Goal: Register for event/course: Sign up to attend an event or enroll in a course

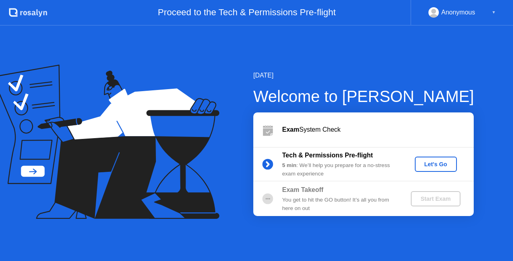
click at [435, 161] on div "Let's Go" at bounding box center [436, 164] width 36 height 6
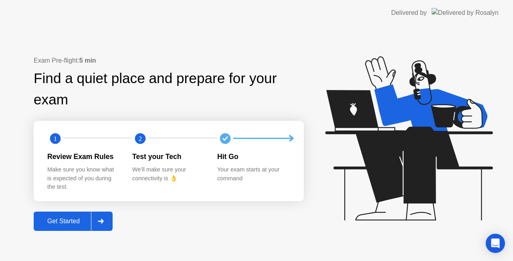
click at [81, 219] on div "Get Started" at bounding box center [63, 220] width 55 height 7
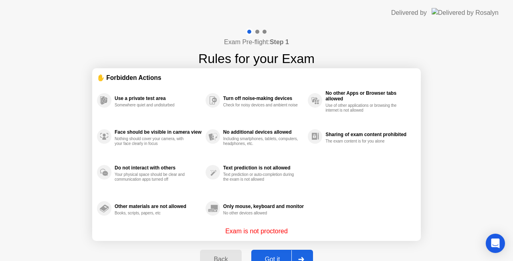
click at [272, 255] on div "Got it" at bounding box center [273, 258] width 38 height 7
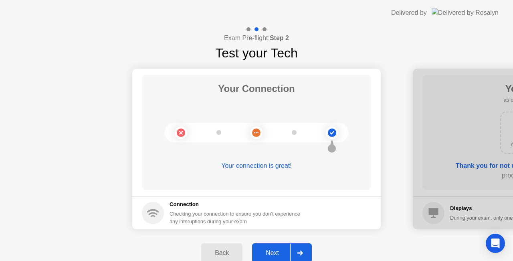
click at [278, 255] on div "Next" at bounding box center [273, 252] width 36 height 7
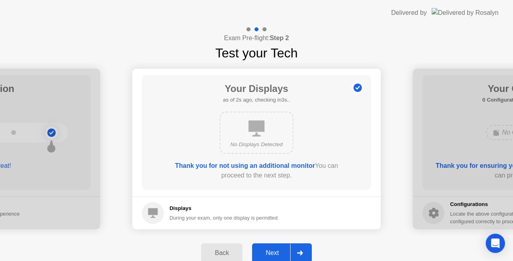
click at [273, 252] on div "Next" at bounding box center [273, 252] width 36 height 7
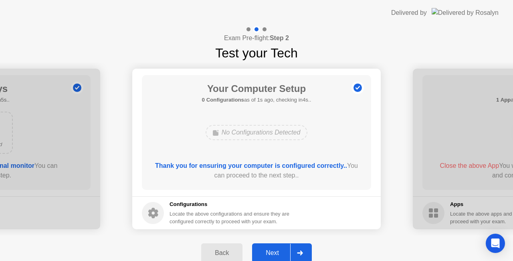
click at [276, 249] on div "Next" at bounding box center [273, 252] width 36 height 7
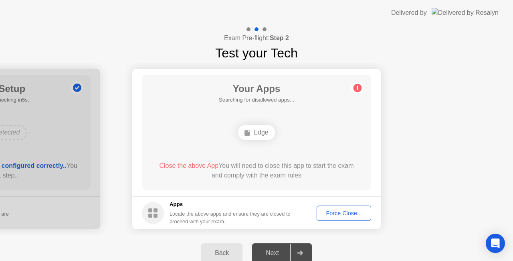
click at [339, 211] on div "Force Close..." at bounding box center [343, 213] width 49 height 6
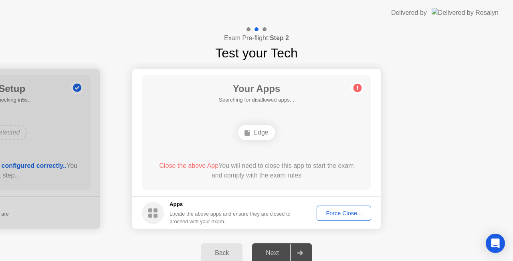
click at [342, 213] on div "Force Close..." at bounding box center [343, 213] width 49 height 6
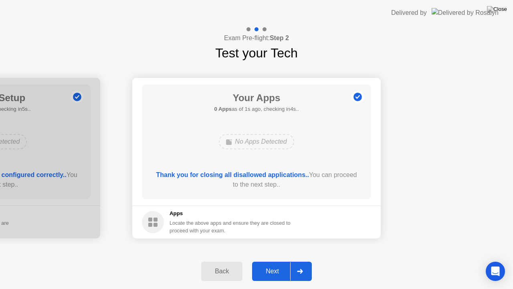
click at [274, 260] on div "Next" at bounding box center [273, 270] width 36 height 7
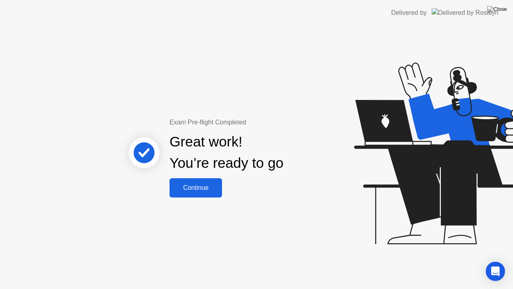
click at [202, 192] on button "Continue" at bounding box center [196, 187] width 53 height 19
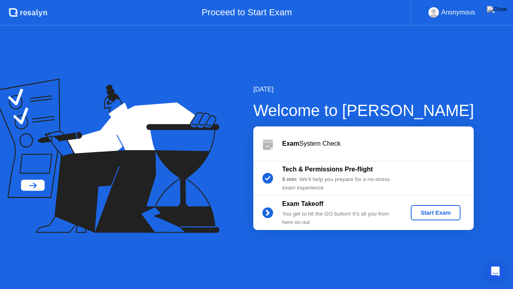
click at [352, 171] on b "Tech & Permissions Pre-flight" at bounding box center [327, 169] width 91 height 7
click at [359, 170] on b "Tech & Permissions Pre-flight" at bounding box center [327, 169] width 91 height 7
click at [336, 175] on div "5 min : We’ll help you prepare for a no-stress exam experience" at bounding box center [339, 183] width 115 height 16
click at [437, 214] on div "Start Exam" at bounding box center [435, 212] width 43 height 6
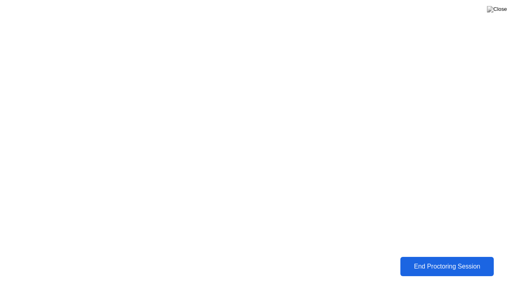
click at [433, 260] on div "End Proctoring Session" at bounding box center [446, 266] width 89 height 7
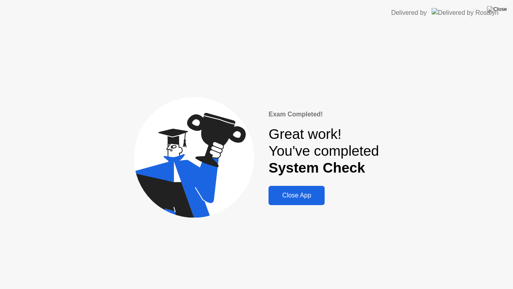
click at [298, 195] on div "Close App" at bounding box center [296, 195] width 51 height 7
